Goal: Information Seeking & Learning: Learn about a topic

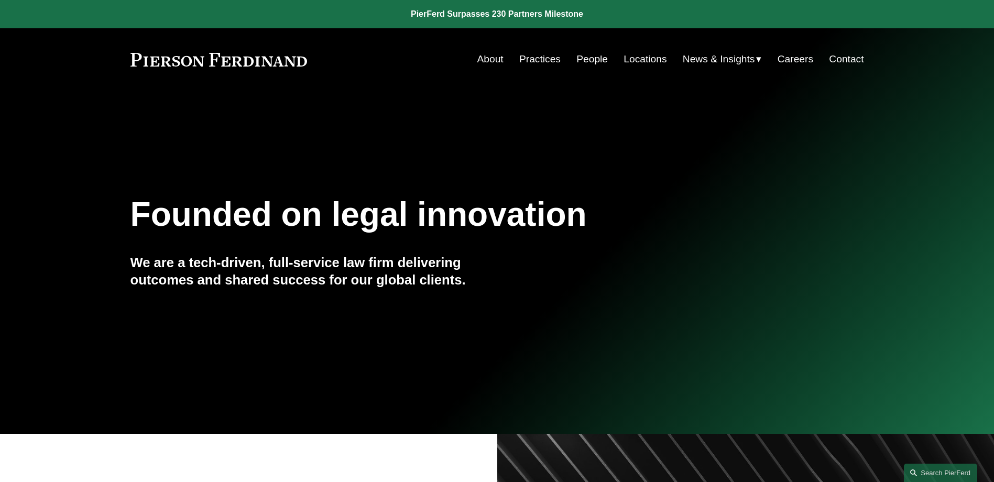
click at [711, 60] on span "News & Insights" at bounding box center [719, 59] width 72 height 18
click at [0, 0] on div "News" at bounding box center [0, 0] width 0 height 0
click at [0, 0] on span "News" at bounding box center [0, 0] width 0 height 0
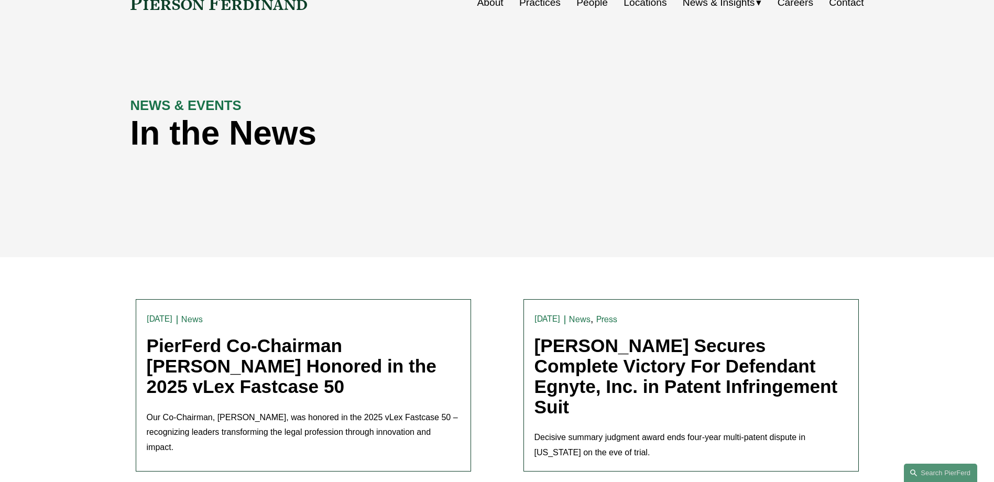
scroll to position [157, 0]
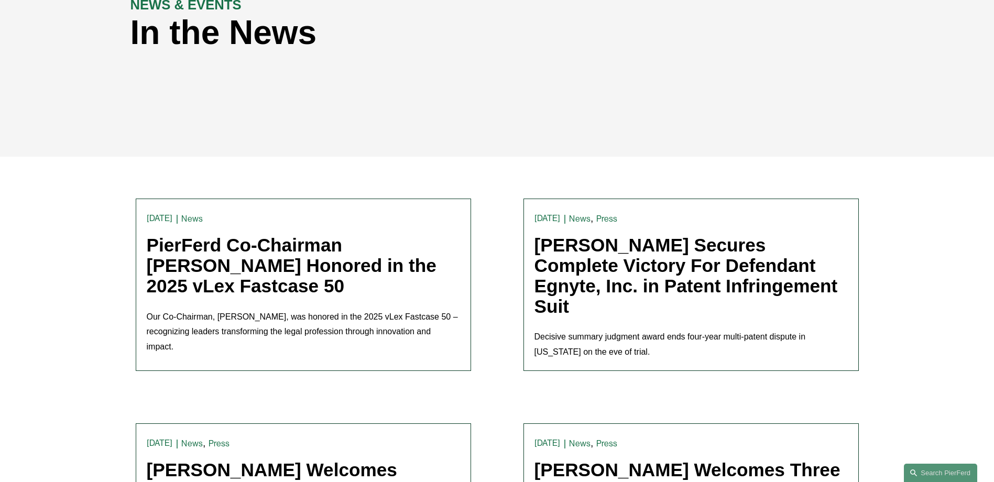
click at [241, 263] on link "PierFerd Co-Chairman [PERSON_NAME] Honored in the 2025 vLex Fastcase 50" at bounding box center [292, 265] width 290 height 61
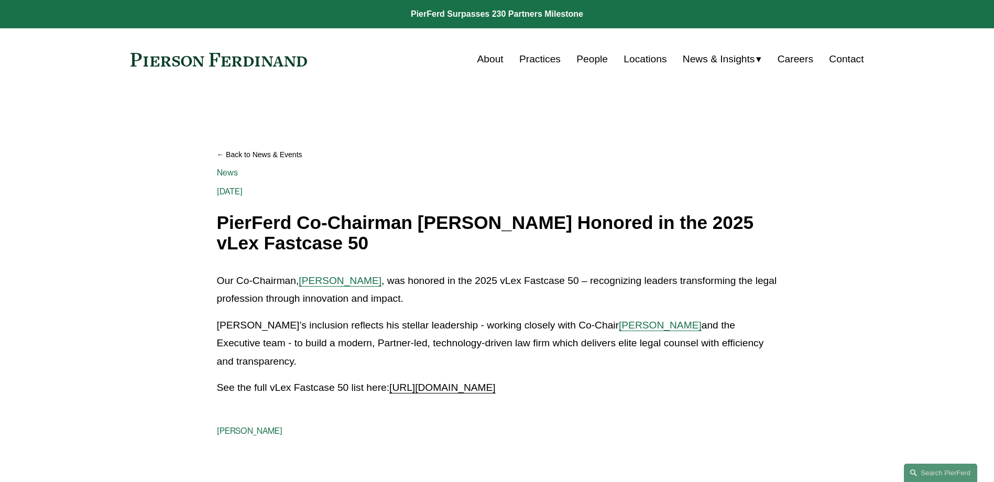
click at [485, 57] on link "About" at bounding box center [490, 59] width 26 height 20
